Goal: Task Accomplishment & Management: Manage account settings

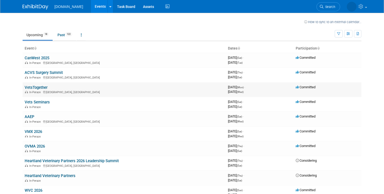
click at [93, 92] on div "In-Person New Orleans, LA" at bounding box center [124, 92] width 199 height 4
click at [39, 89] on link "VetsTogether" at bounding box center [36, 87] width 23 height 5
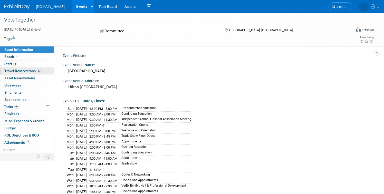
click at [27, 71] on span "Travel Reservations 6" at bounding box center [22, 71] width 36 height 4
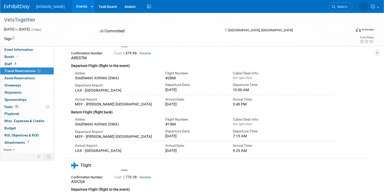
scroll to position [319, 0]
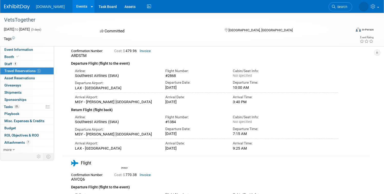
click at [16, 7] on img at bounding box center [17, 6] width 26 height 5
